Goal: Check status

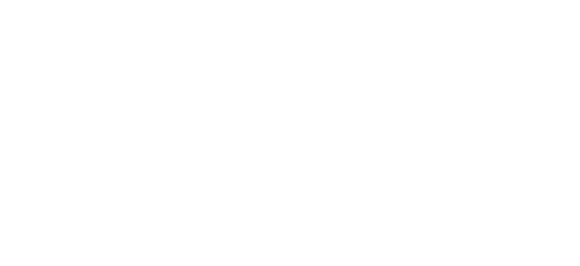
click at [61, 0] on html "Texto original Avalie a tradução O feedback vai ser usado para ajudar a melhora…" at bounding box center [290, 0] width 580 height 0
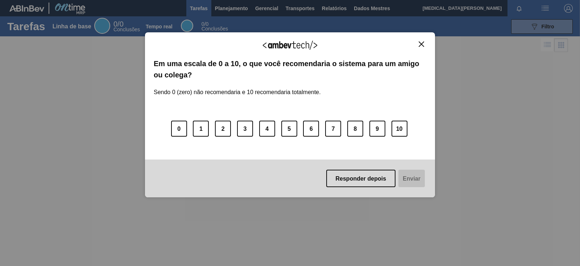
click at [422, 46] on img "Fechar" at bounding box center [421, 43] width 5 height 5
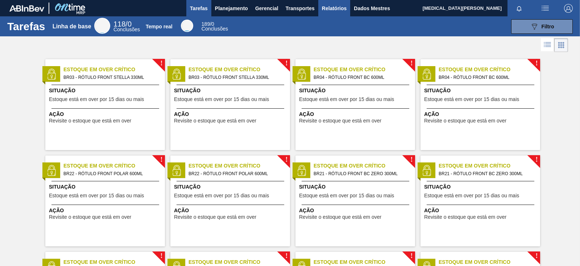
click at [322, 5] on font "Relatórios" at bounding box center [334, 8] width 25 height 6
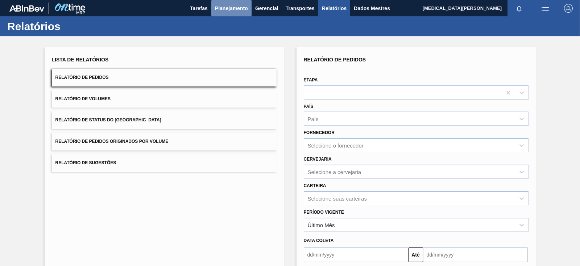
click at [244, 10] on font "Planejamento" at bounding box center [231, 8] width 33 height 6
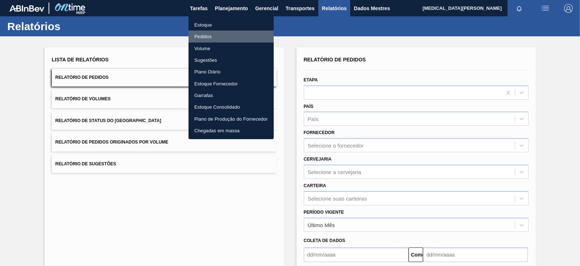
click at [207, 38] on font "Pedidos" at bounding box center [202, 36] width 17 height 5
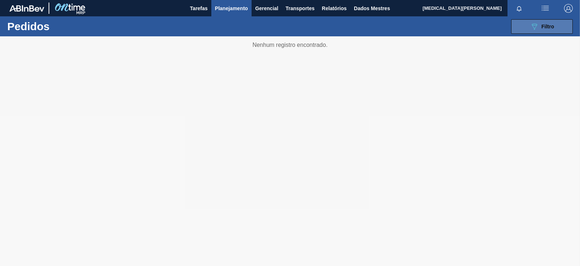
click at [546, 24] on font "Filtro" at bounding box center [548, 27] width 13 height 6
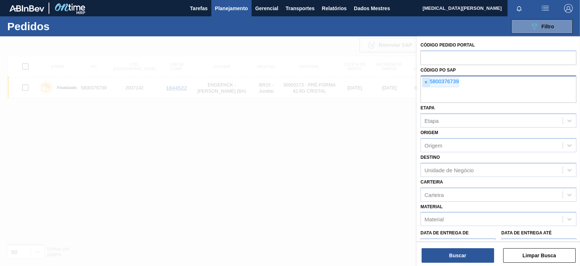
click at [427, 84] on font "×" at bounding box center [426, 82] width 3 height 6
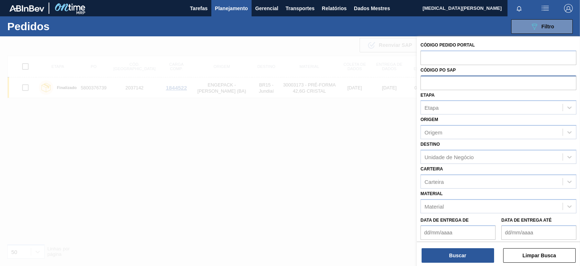
paste input "5800365810"
type input "5800365810"
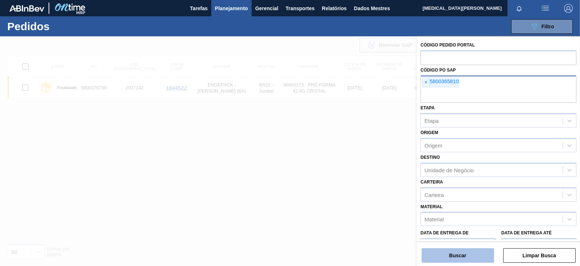
click at [466, 256] on font "Buscar" at bounding box center [457, 255] width 17 height 6
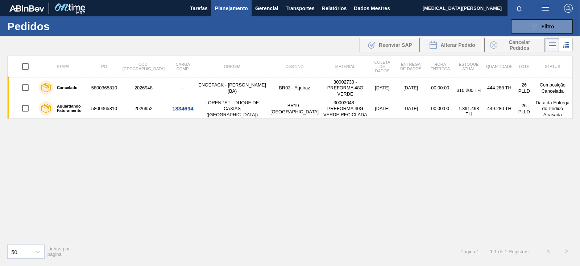
click at [377, 185] on div "Etapa PO Cód. Pedido Carga Comp. Origem Destino Material Coleta de dados Entreg…" at bounding box center [290, 147] width 566 height 182
